Goal: Information Seeking & Learning: Check status

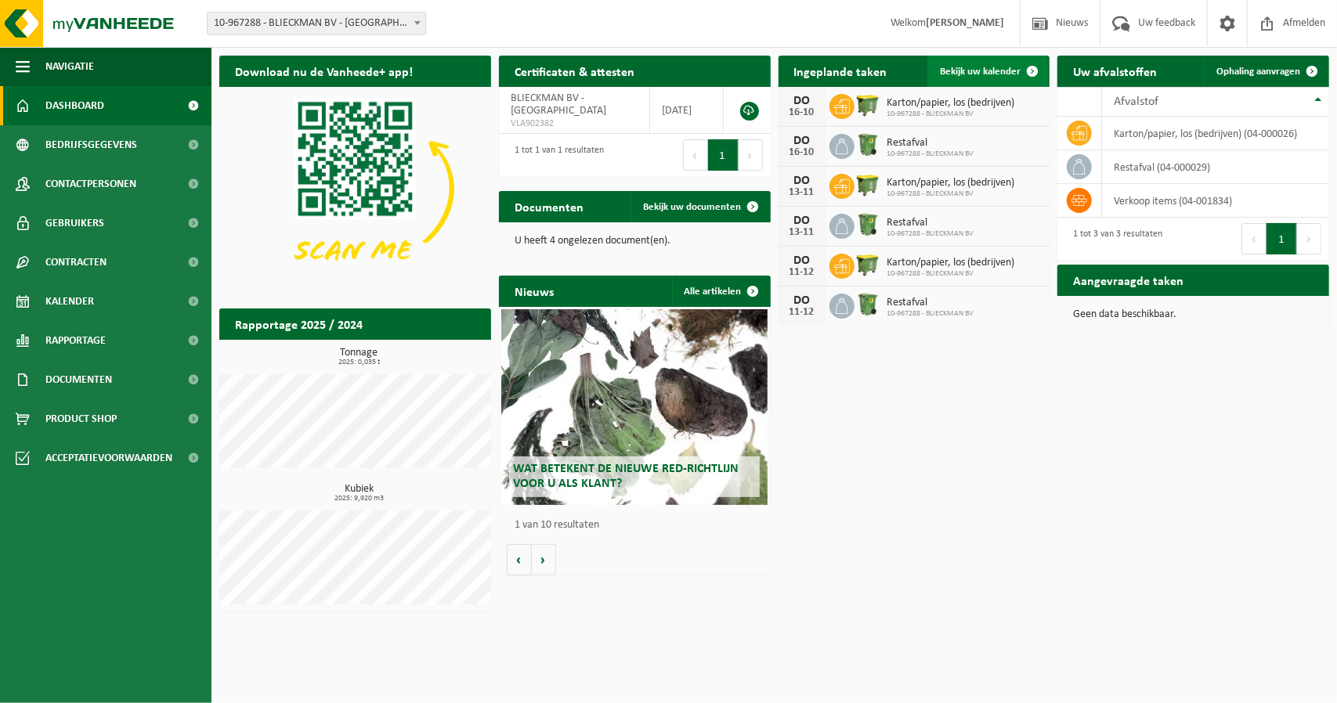
click at [1017, 75] on span at bounding box center [1032, 71] width 31 height 31
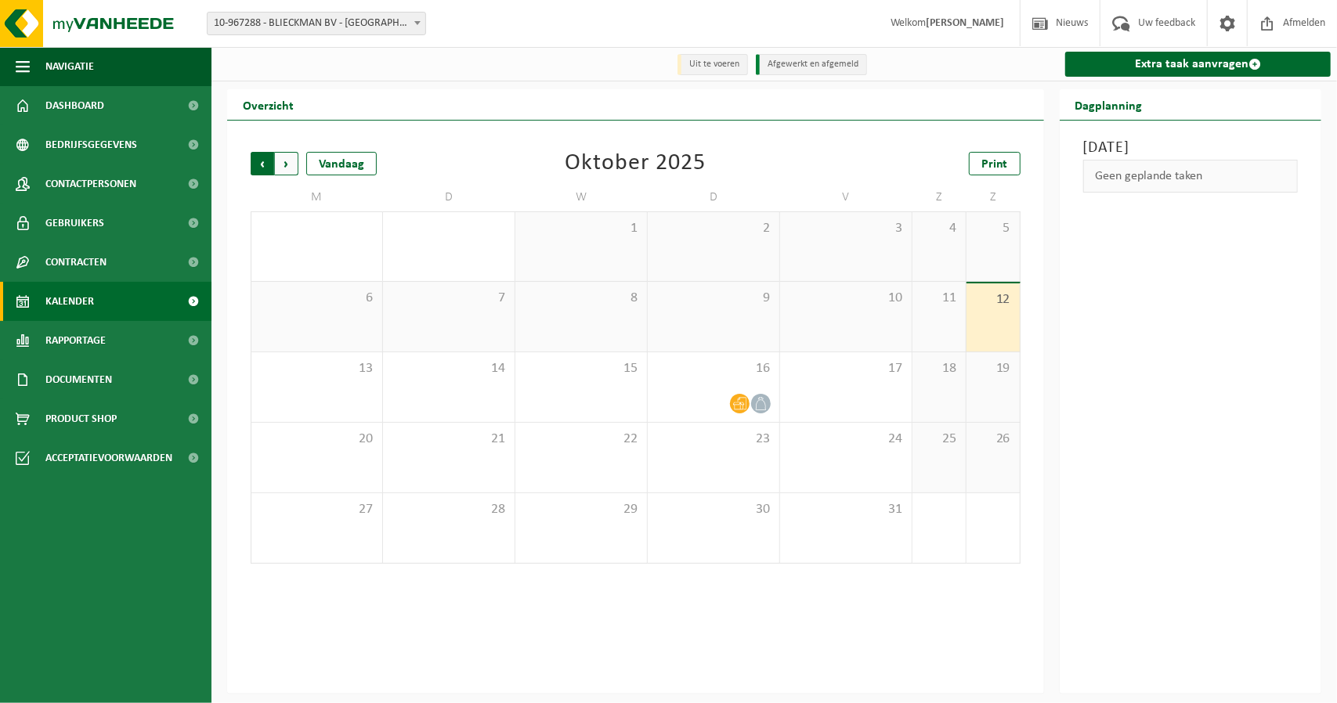
click at [280, 159] on span "Volgende" at bounding box center [286, 163] width 23 height 23
click at [268, 172] on span "Vorige" at bounding box center [262, 163] width 23 height 23
click at [287, 168] on span "Volgende" at bounding box center [286, 163] width 23 height 23
click at [286, 170] on span "Volgende" at bounding box center [286, 163] width 23 height 23
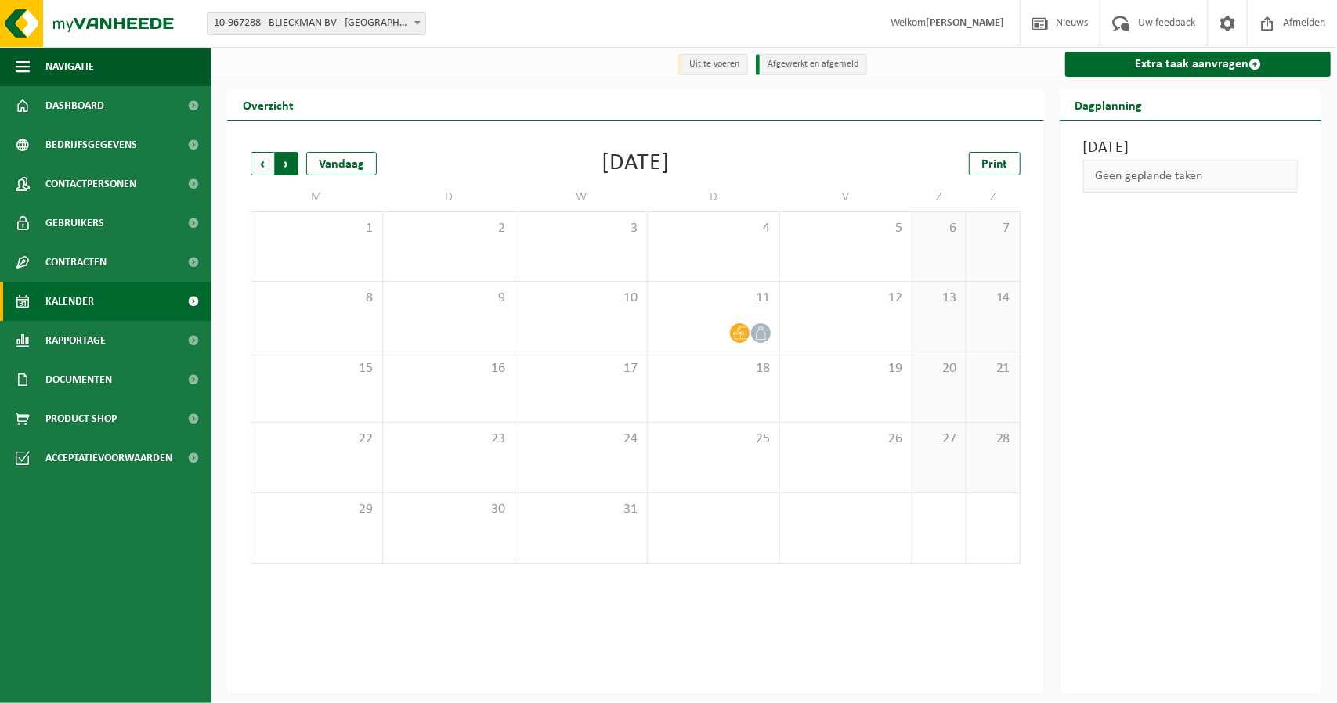
click at [255, 165] on span "Vorige" at bounding box center [262, 163] width 23 height 23
click at [293, 170] on span "Volgende" at bounding box center [286, 163] width 23 height 23
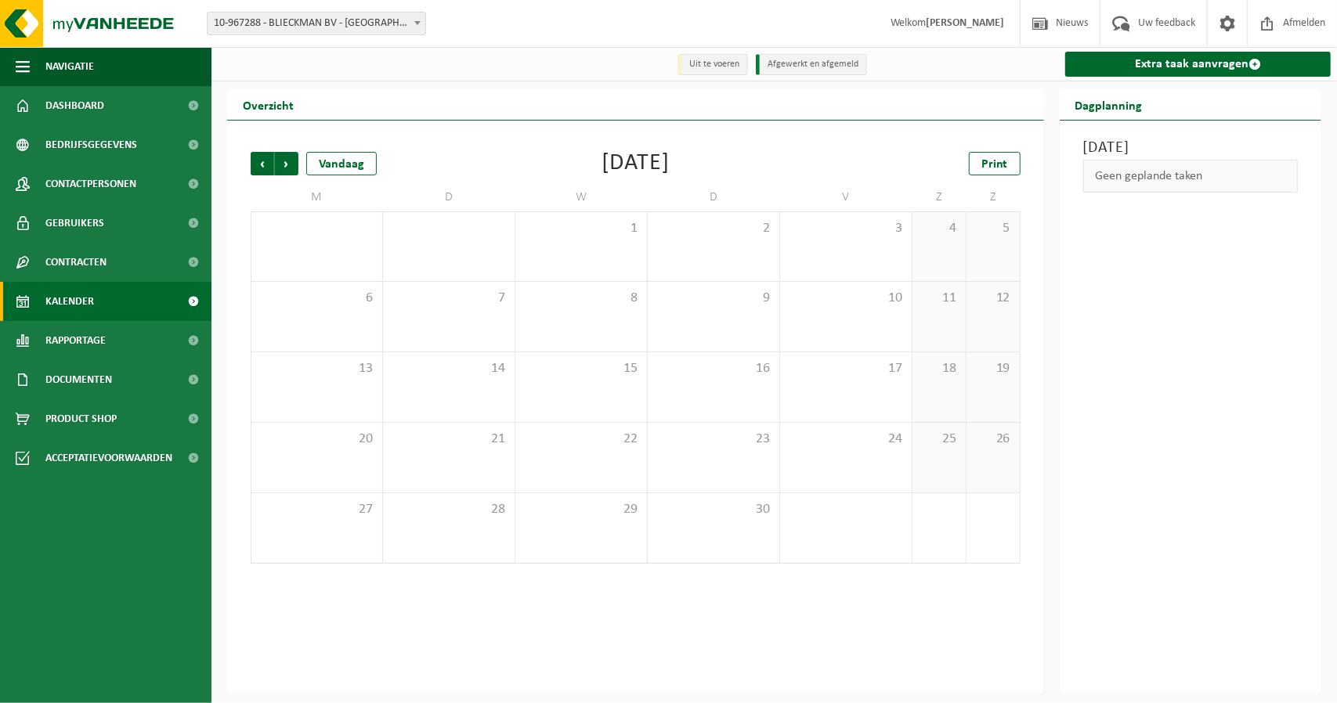
click at [293, 170] on span "Volgende" at bounding box center [286, 163] width 23 height 23
click at [260, 166] on span "Vorige" at bounding box center [262, 163] width 23 height 23
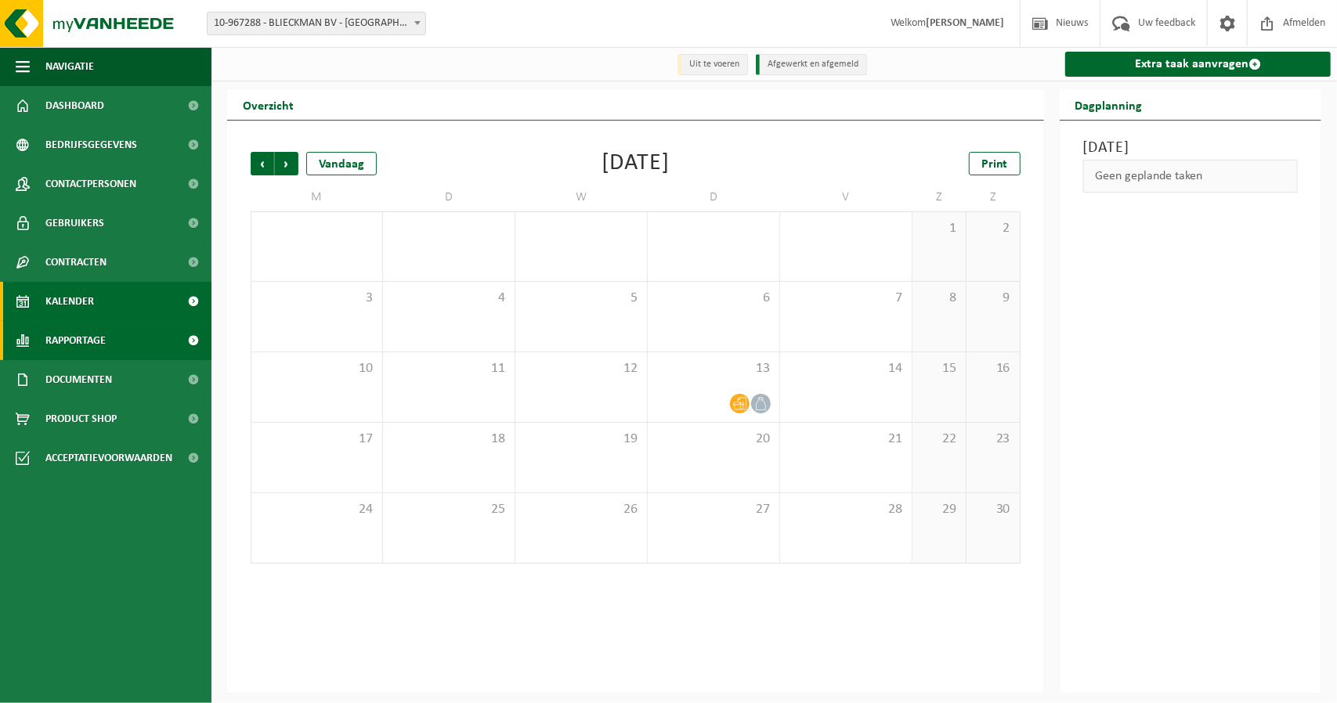
click at [81, 334] on span "Rapportage" at bounding box center [75, 340] width 60 height 39
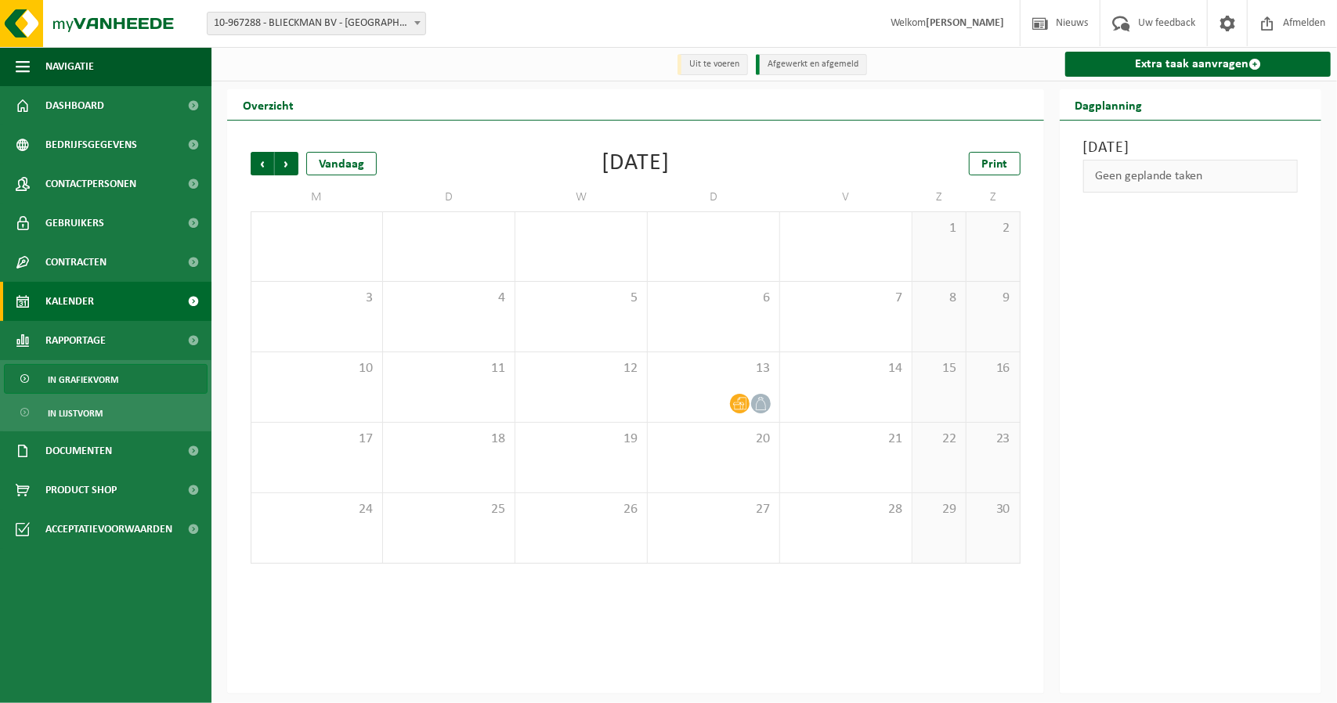
click at [78, 377] on span "In grafiekvorm" at bounding box center [83, 380] width 70 height 30
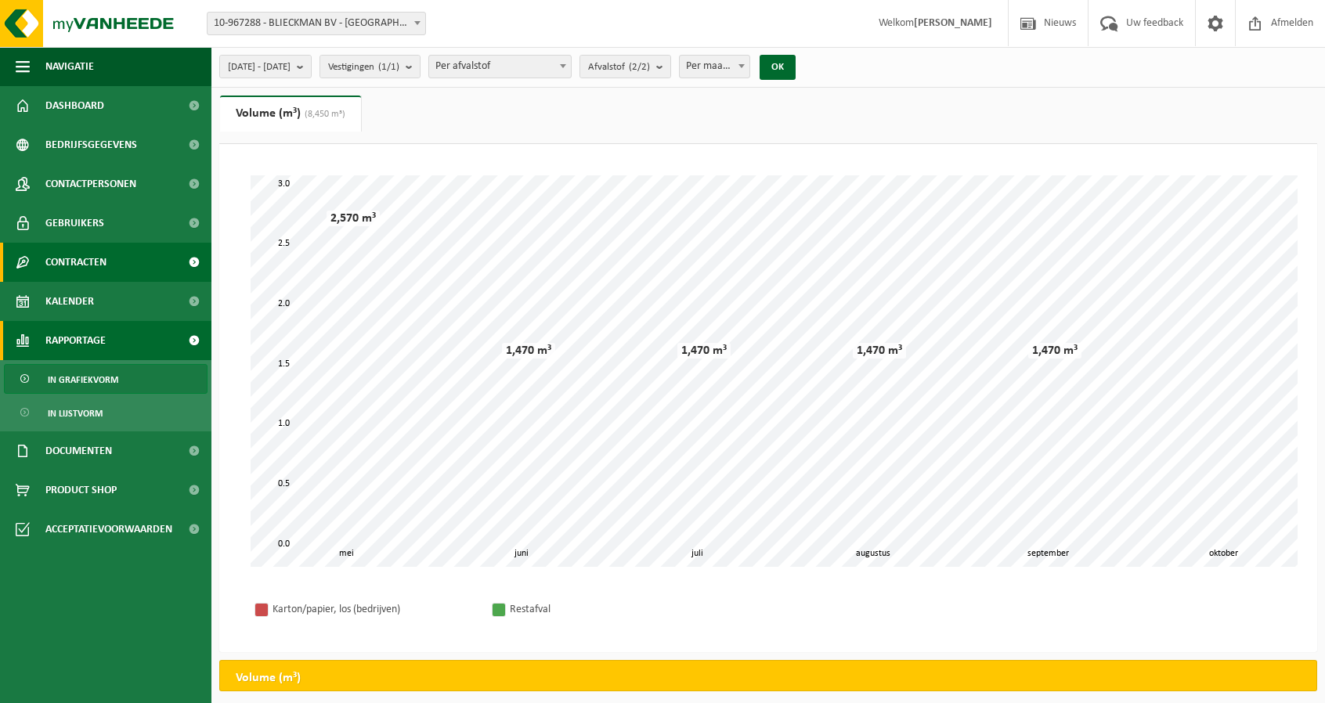
click at [94, 266] on span "Contracten" at bounding box center [75, 262] width 61 height 39
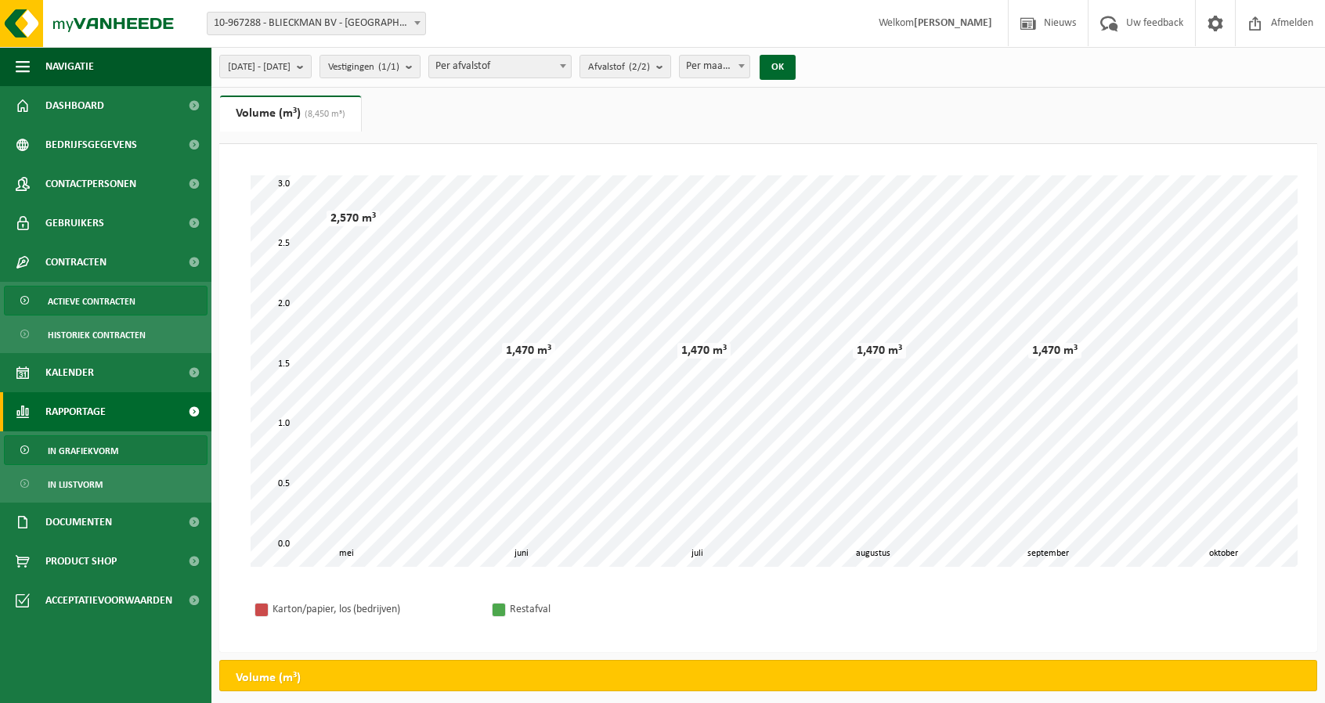
click at [89, 308] on span "Actieve contracten" at bounding box center [92, 302] width 88 height 30
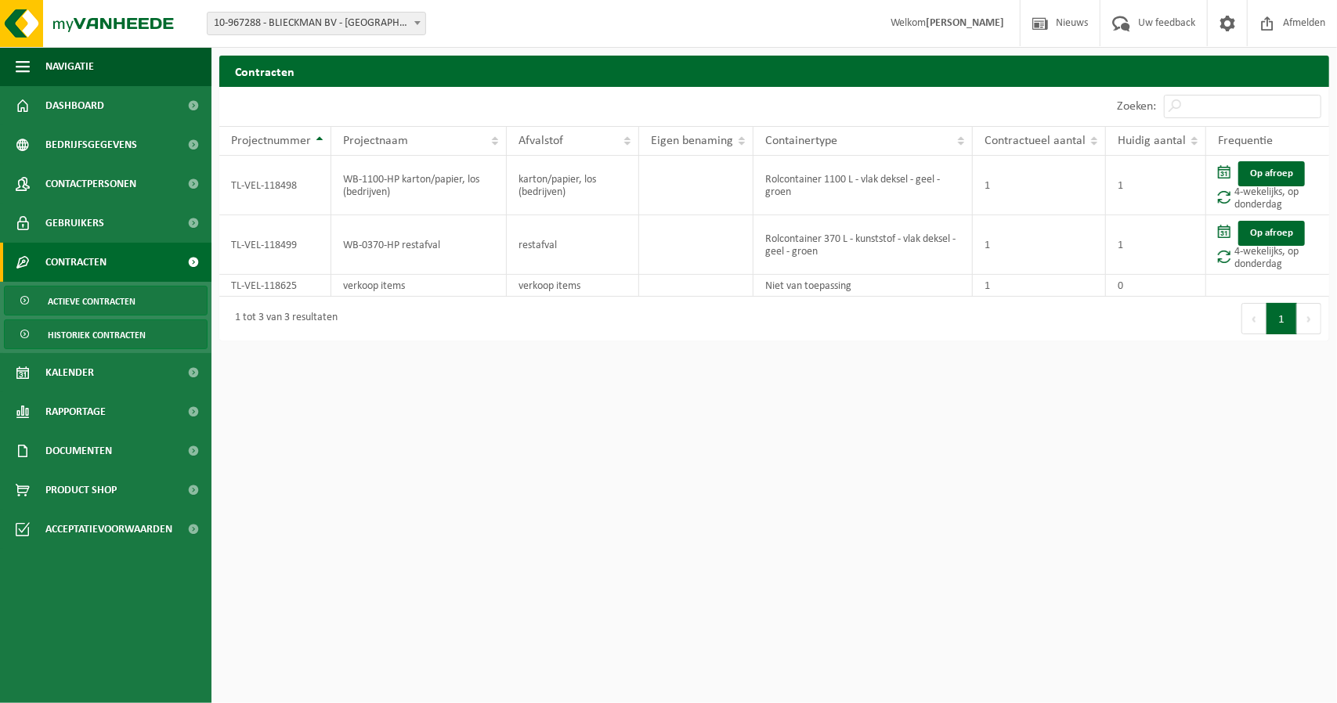
click at [82, 329] on span "Historiek contracten" at bounding box center [97, 335] width 98 height 30
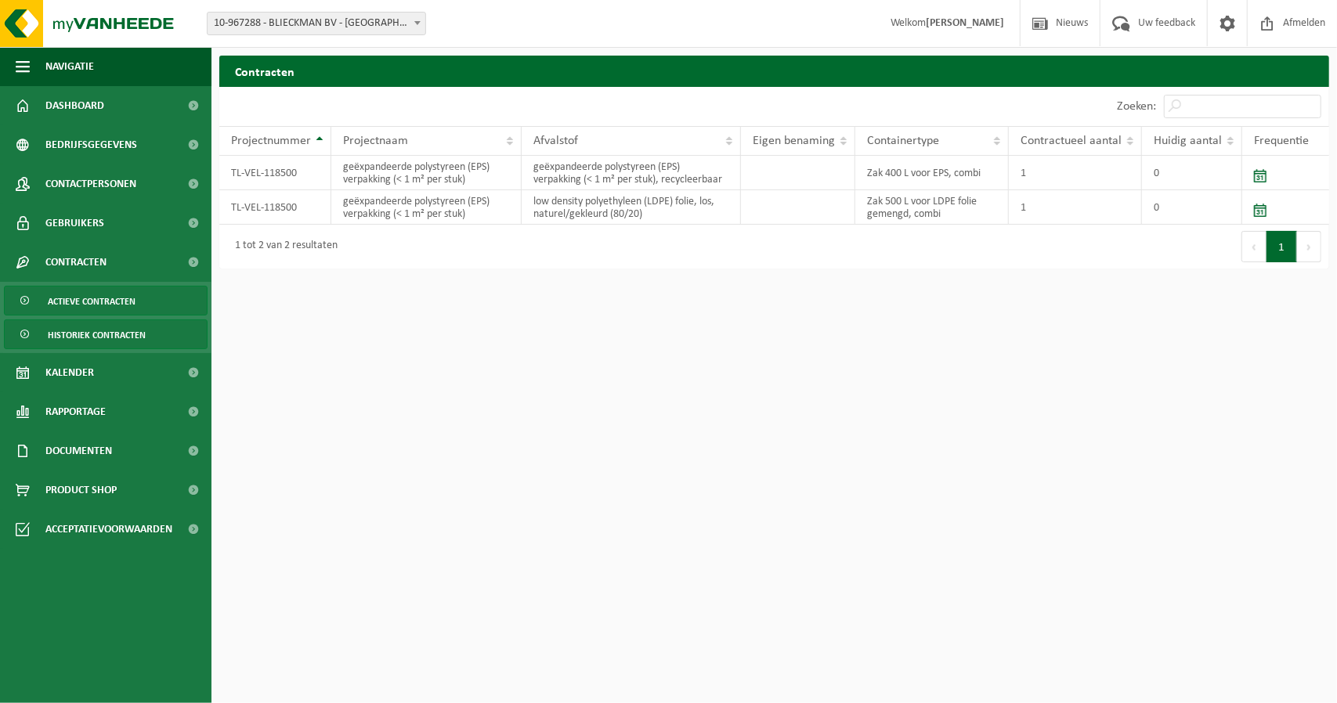
click at [78, 298] on span "Actieve contracten" at bounding box center [92, 302] width 88 height 30
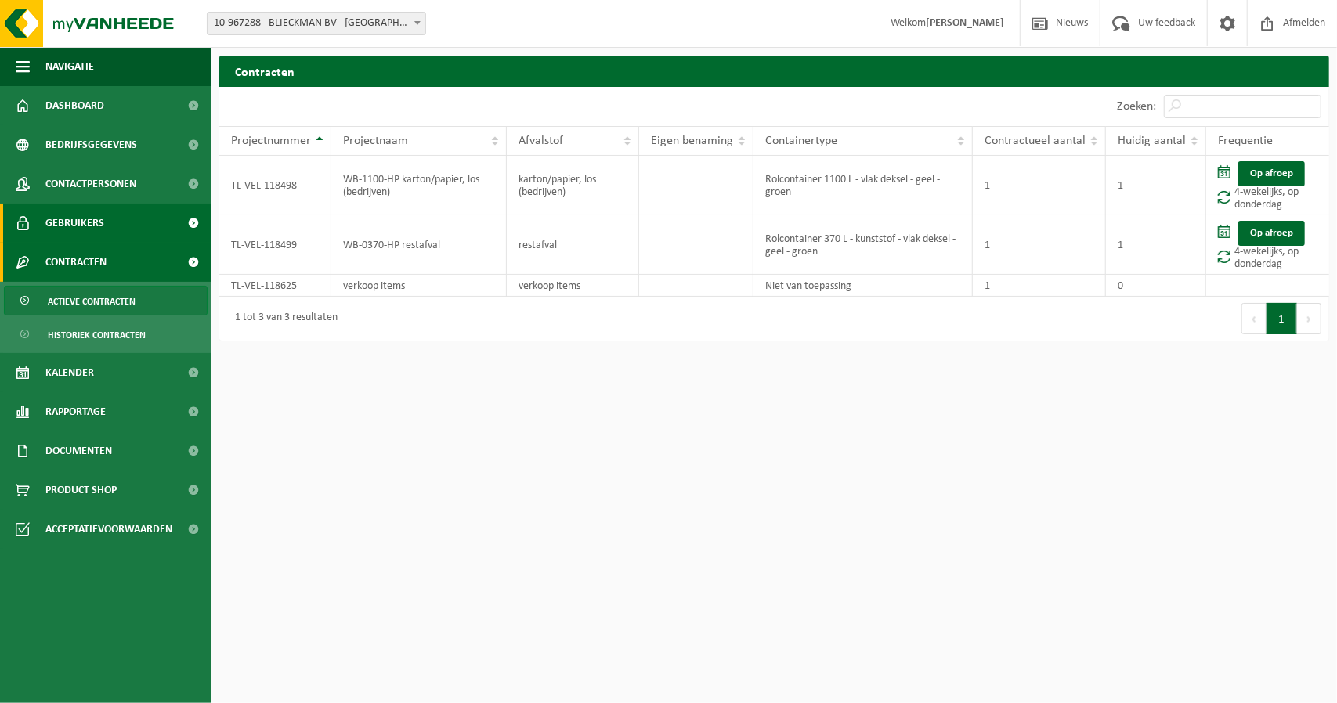
click at [89, 220] on span "Gebruikers" at bounding box center [74, 223] width 59 height 39
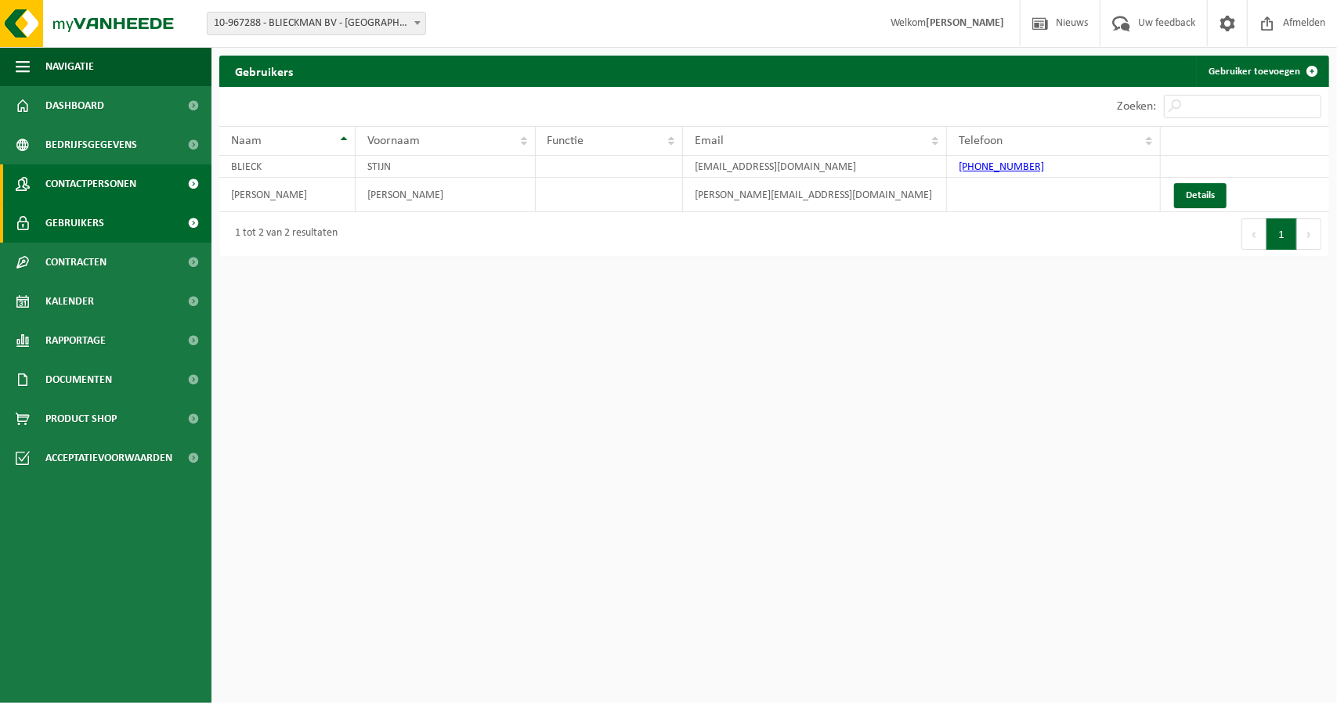
click at [74, 195] on span "Contactpersonen" at bounding box center [90, 183] width 91 height 39
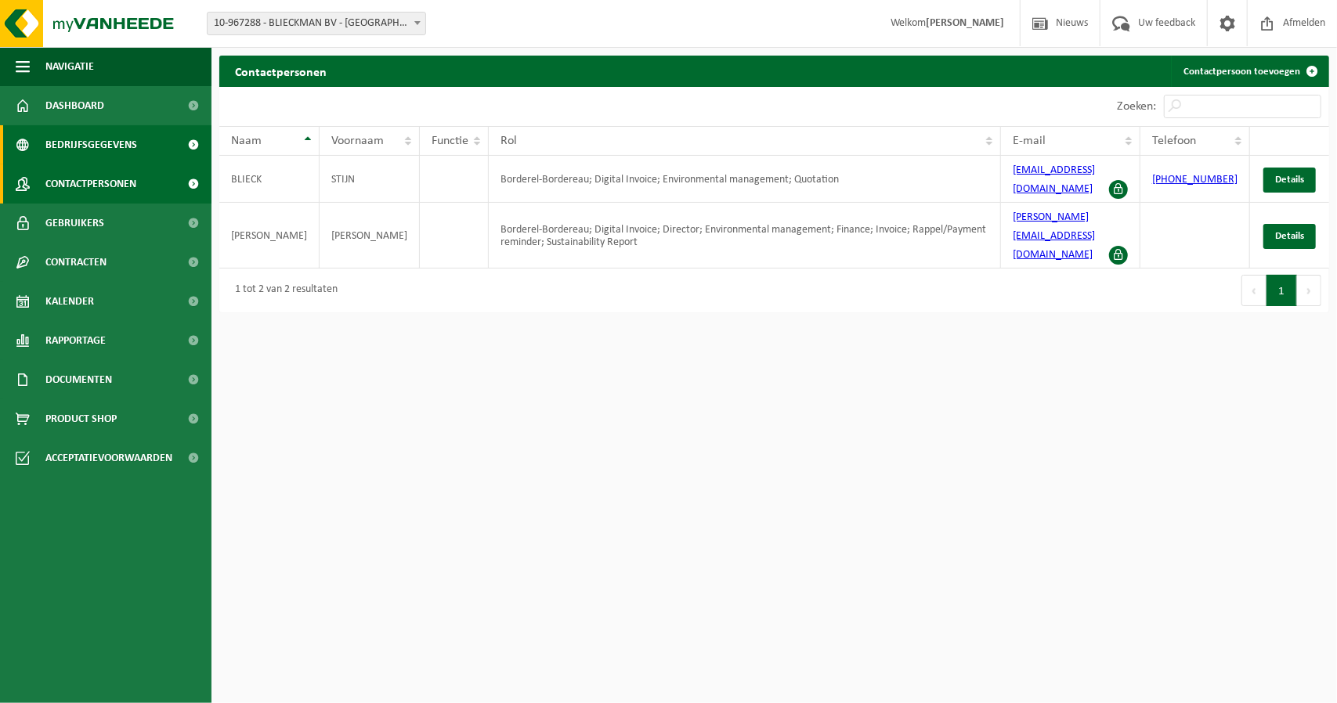
click at [91, 148] on span "Bedrijfsgegevens" at bounding box center [91, 144] width 92 height 39
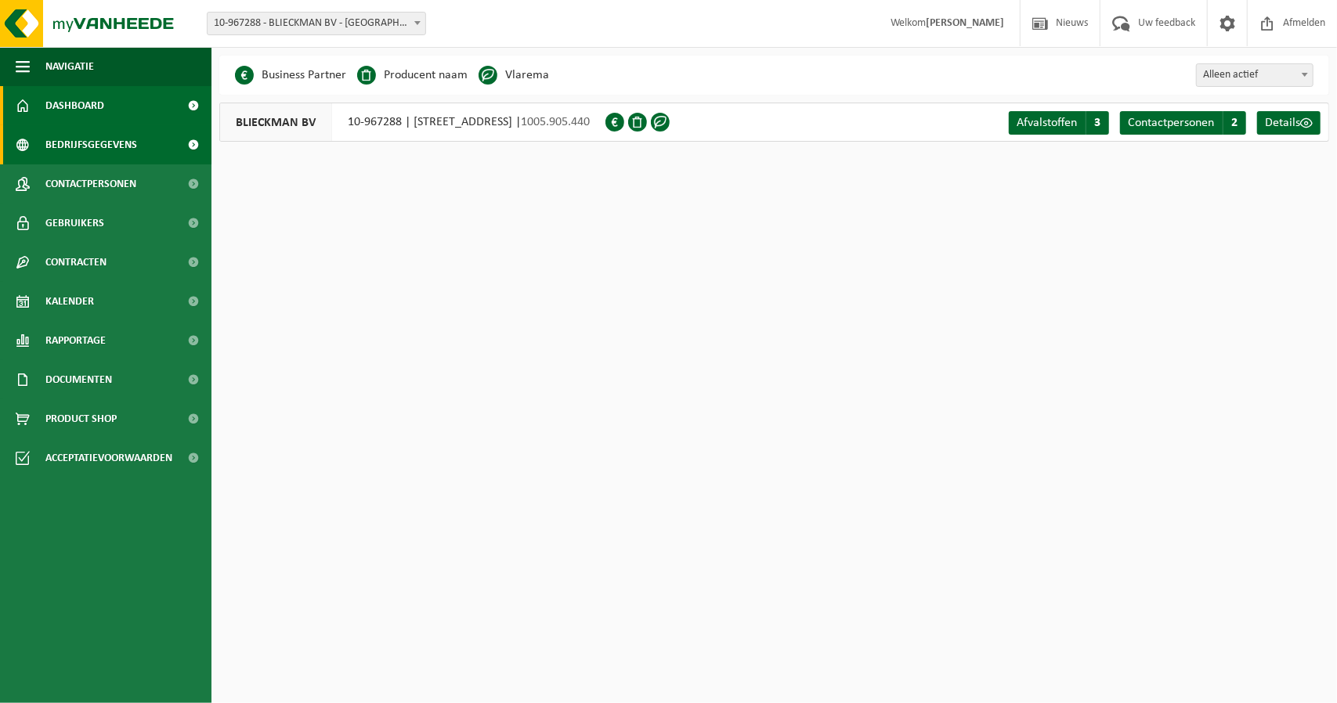
click at [101, 109] on span "Dashboard" at bounding box center [74, 105] width 59 height 39
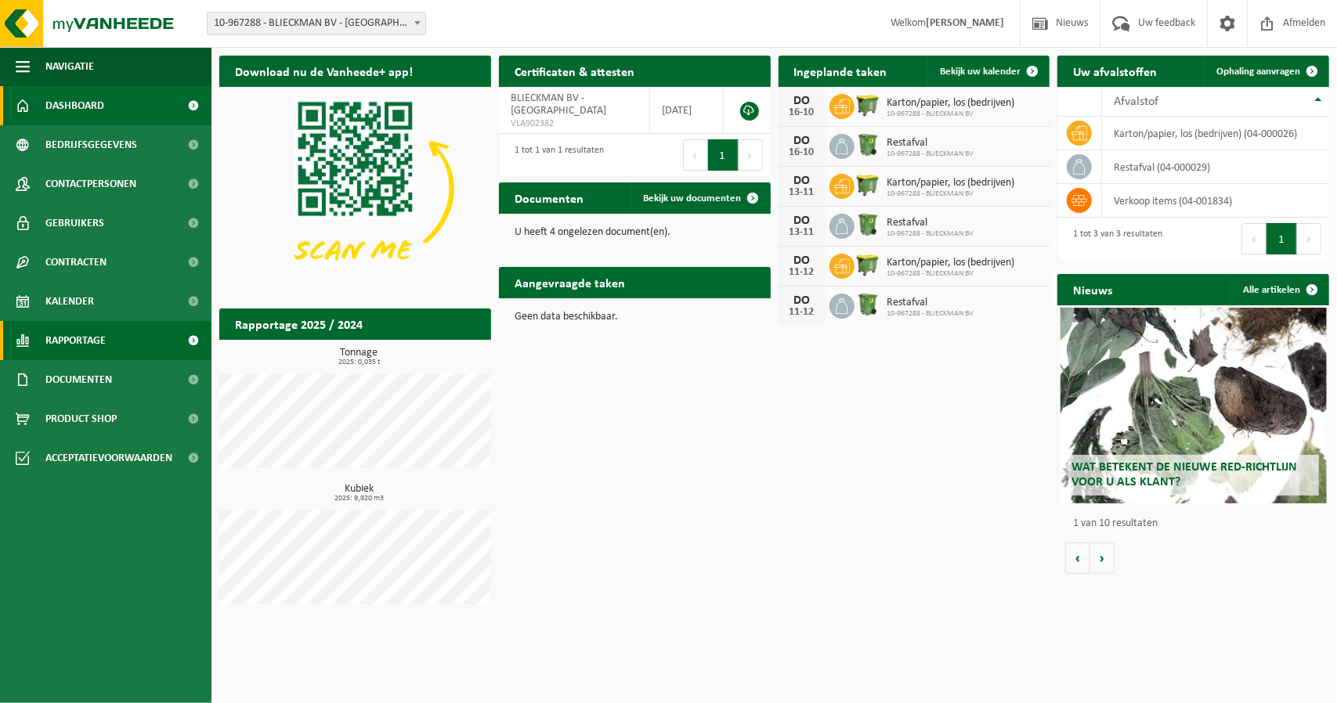
click at [92, 354] on span "Rapportage" at bounding box center [75, 340] width 60 height 39
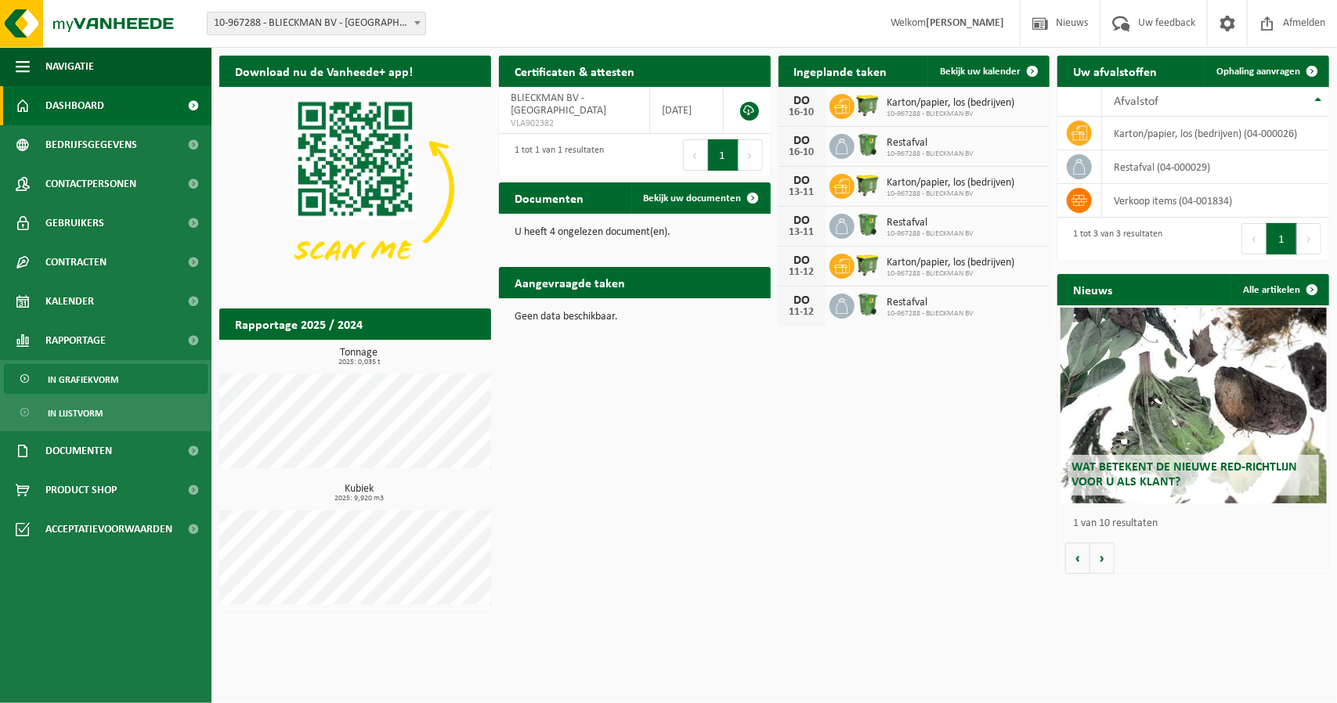
click at [91, 386] on span "In grafiekvorm" at bounding box center [83, 380] width 70 height 30
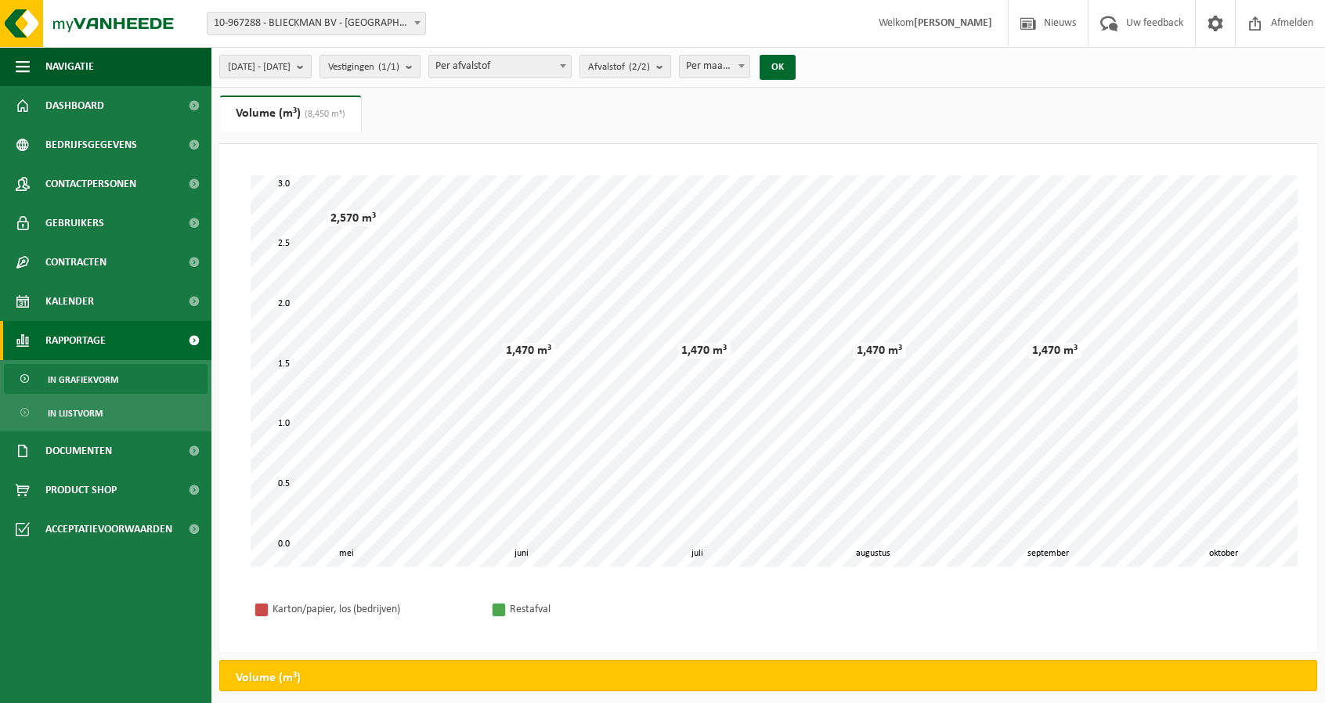
click at [291, 74] on span "[DATE] - [DATE]" at bounding box center [259, 67] width 63 height 23
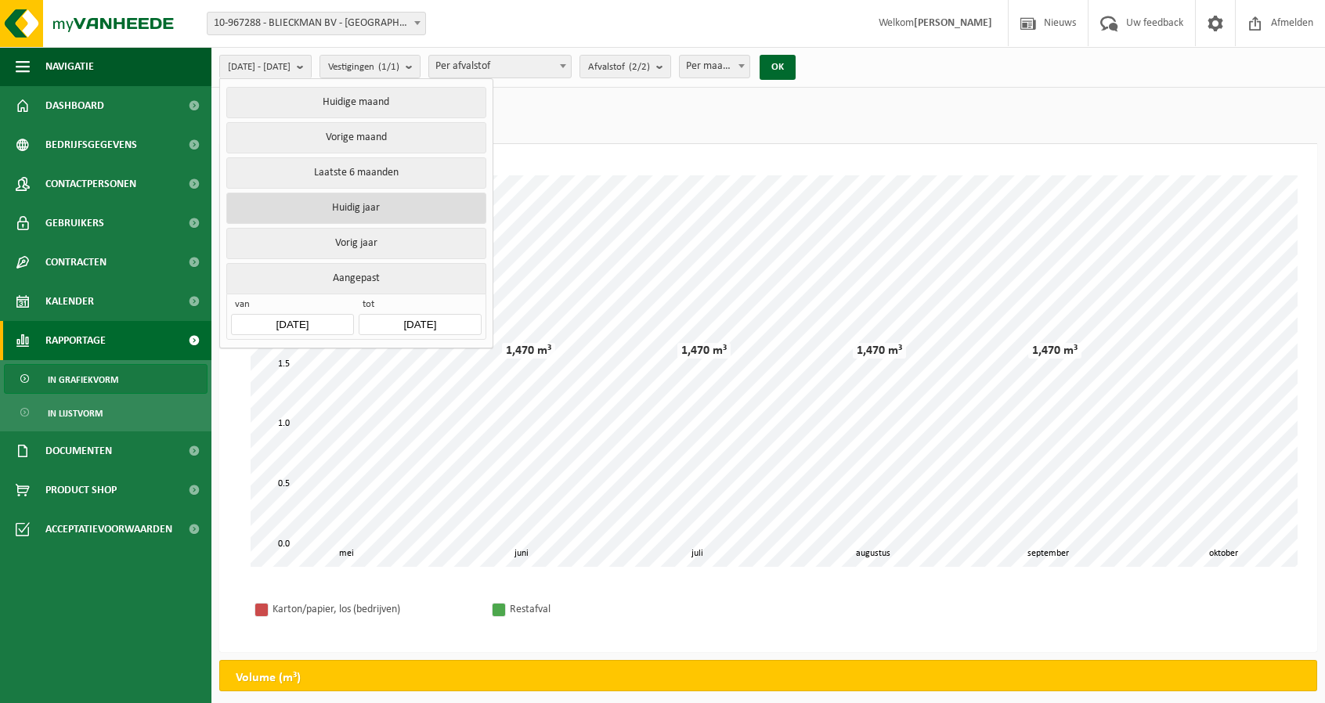
click at [313, 213] on button "Huidig jaar" at bounding box center [355, 208] width 259 height 31
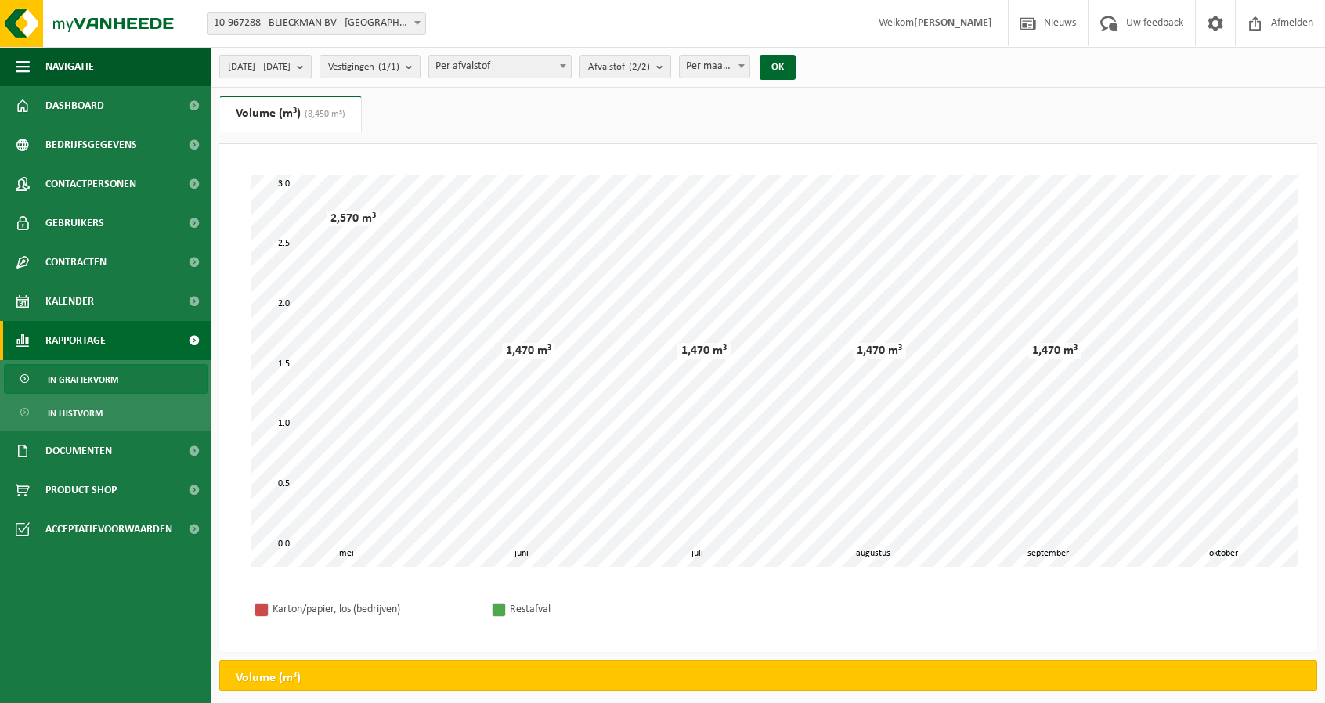
click at [288, 73] on span "[DATE] - [DATE]" at bounding box center [259, 67] width 63 height 23
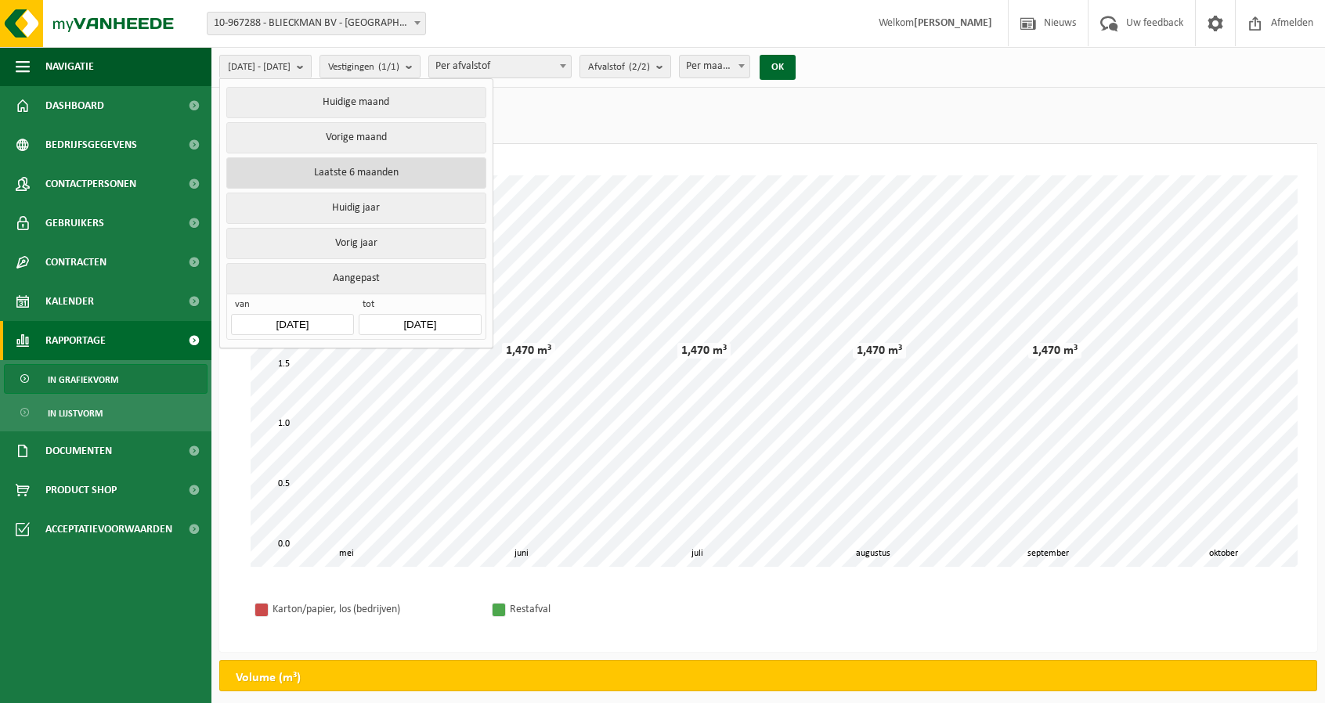
click at [332, 177] on button "Laatste 6 maanden" at bounding box center [355, 172] width 259 height 31
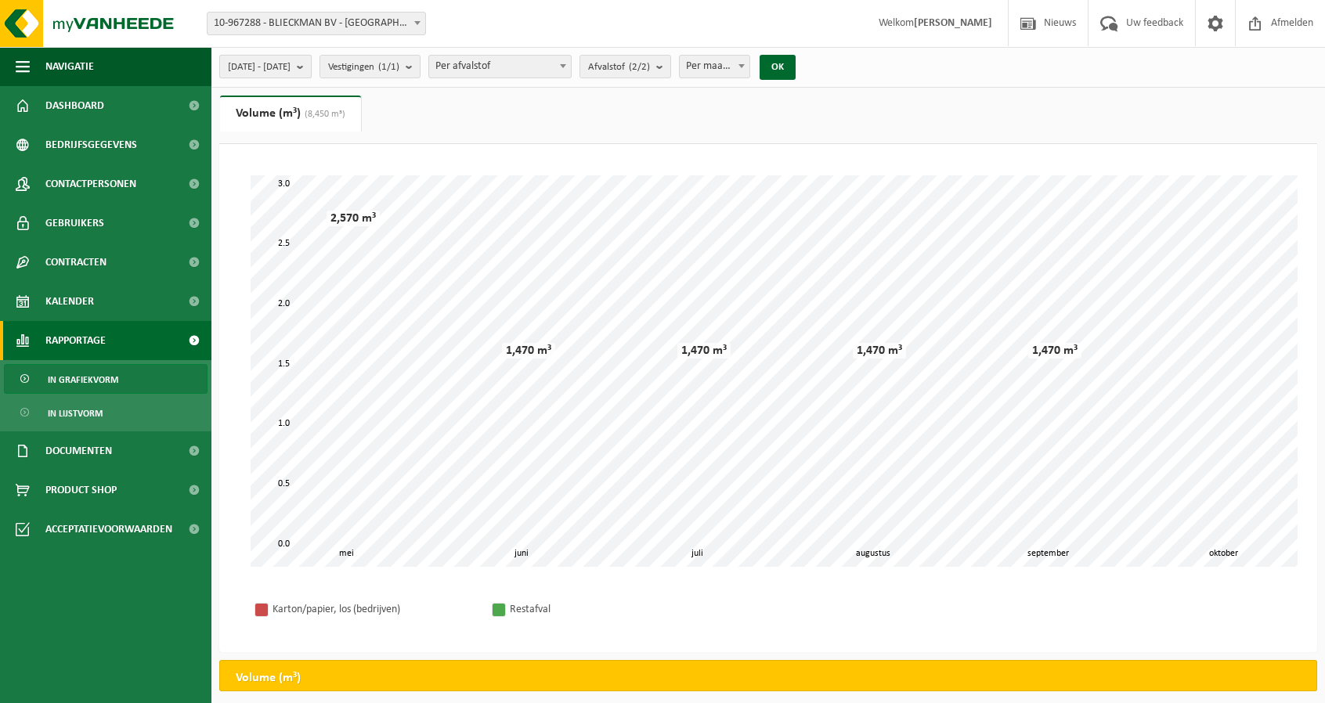
click at [291, 67] on span "[DATE] - [DATE]" at bounding box center [259, 67] width 63 height 23
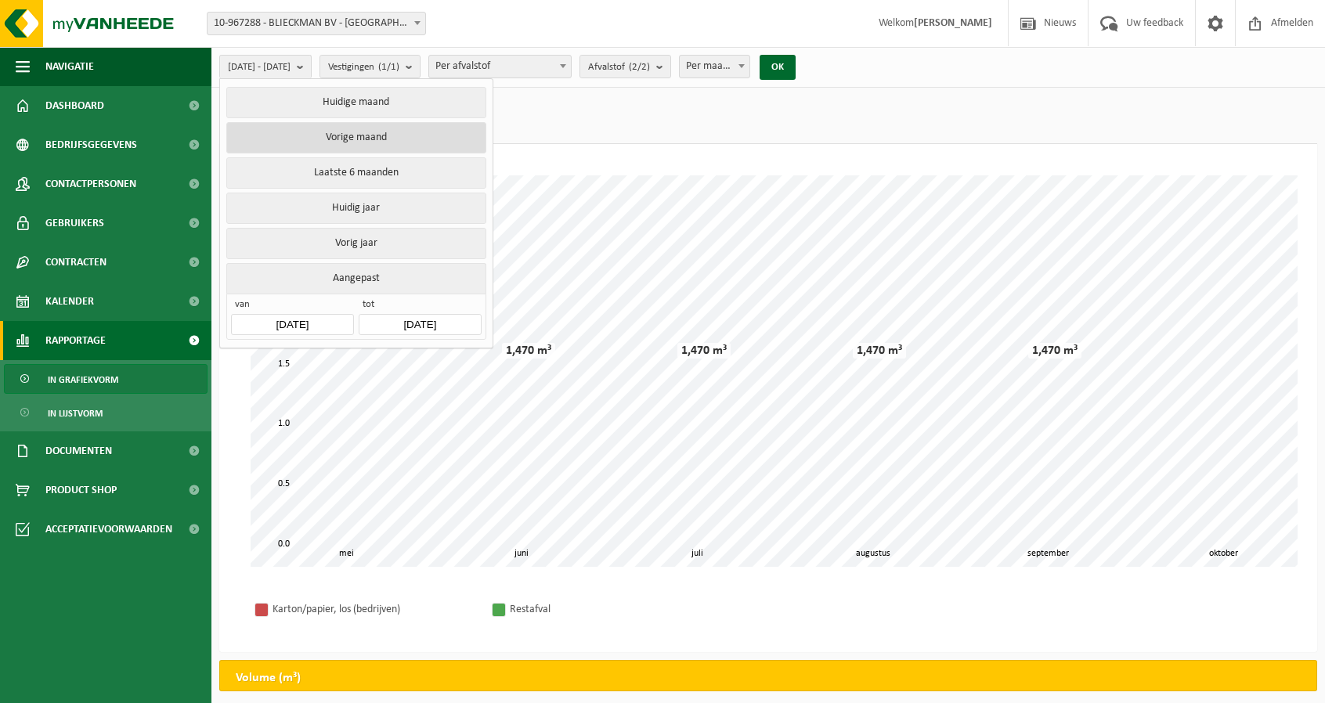
click at [318, 125] on button "Vorige maand" at bounding box center [355, 137] width 259 height 31
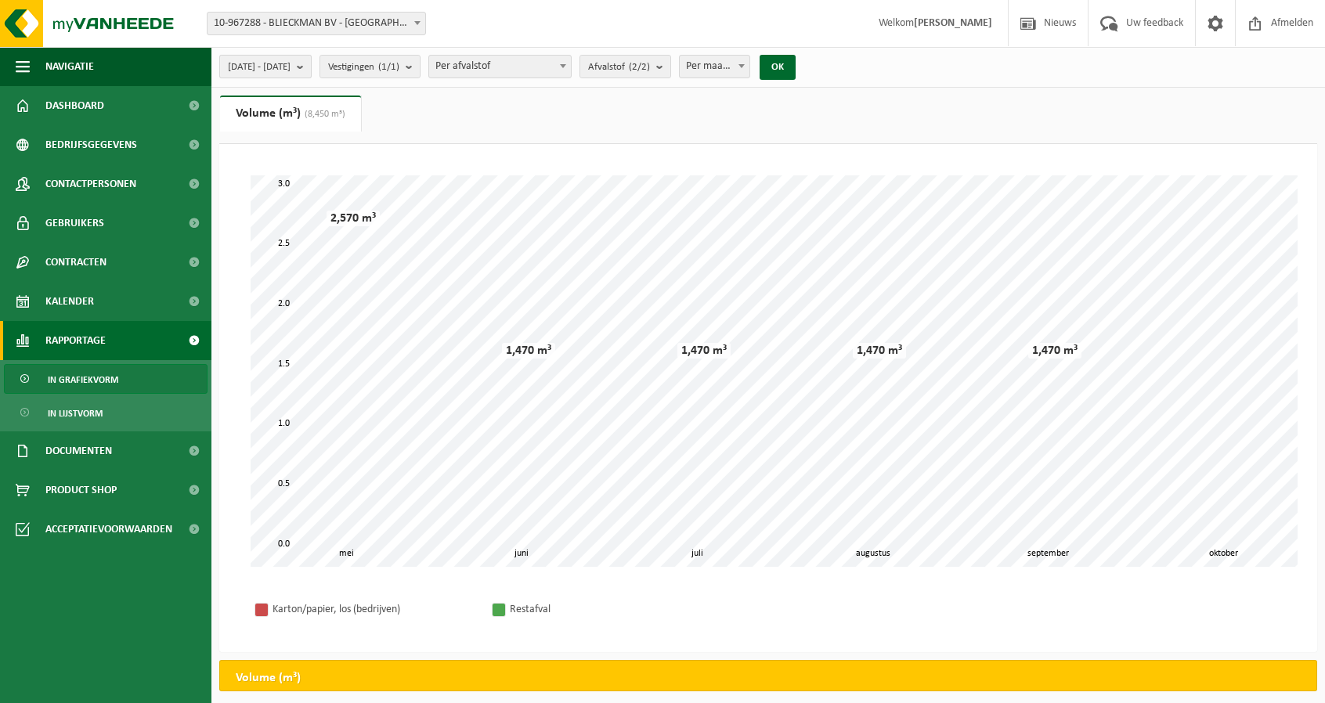
click at [291, 55] on button "[DATE] - [DATE]" at bounding box center [265, 66] width 92 height 23
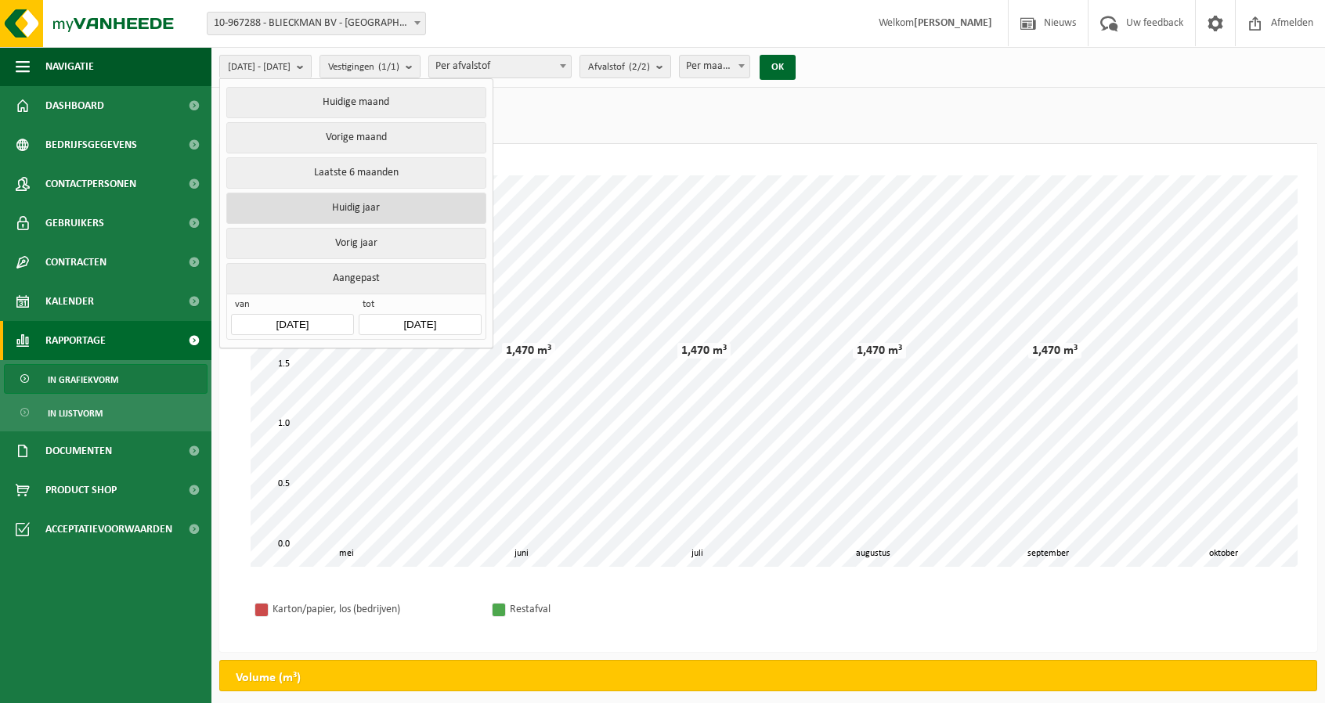
click at [318, 197] on button "Huidig jaar" at bounding box center [355, 208] width 259 height 31
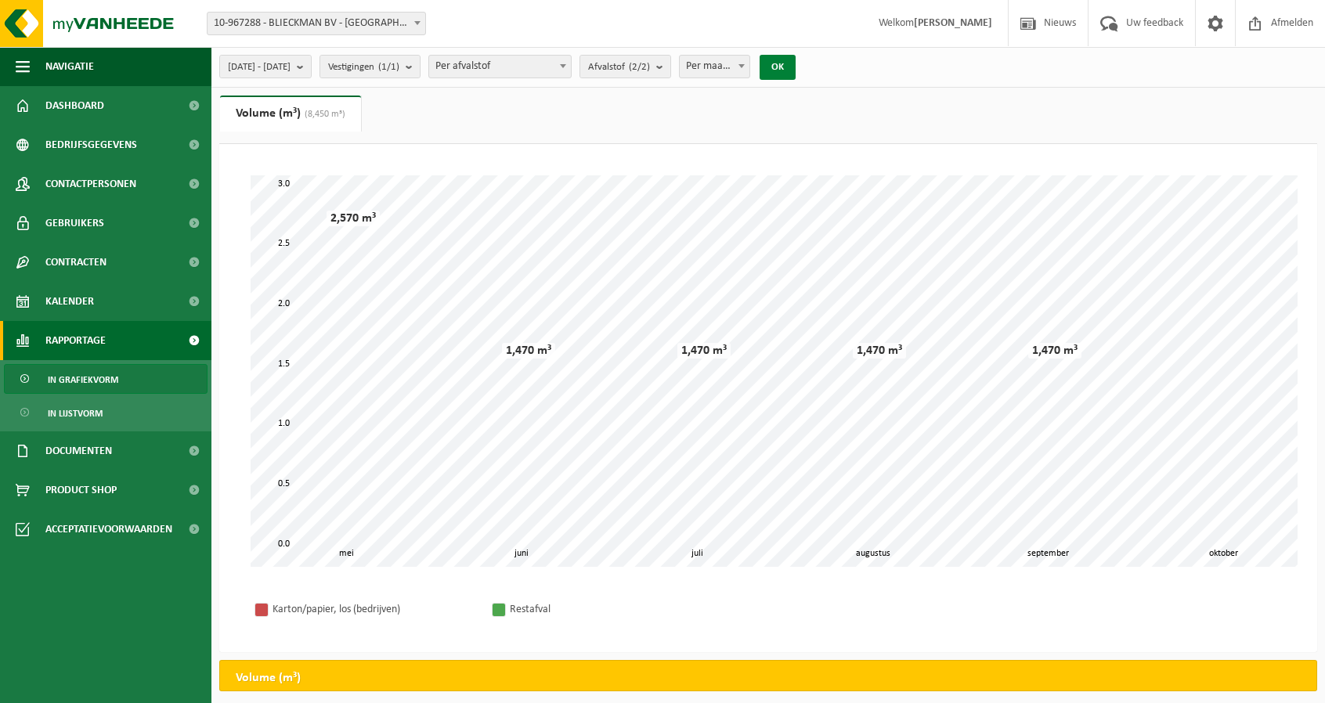
click at [796, 59] on button "OK" at bounding box center [778, 67] width 36 height 25
